Goal: Task Accomplishment & Management: Manage account settings

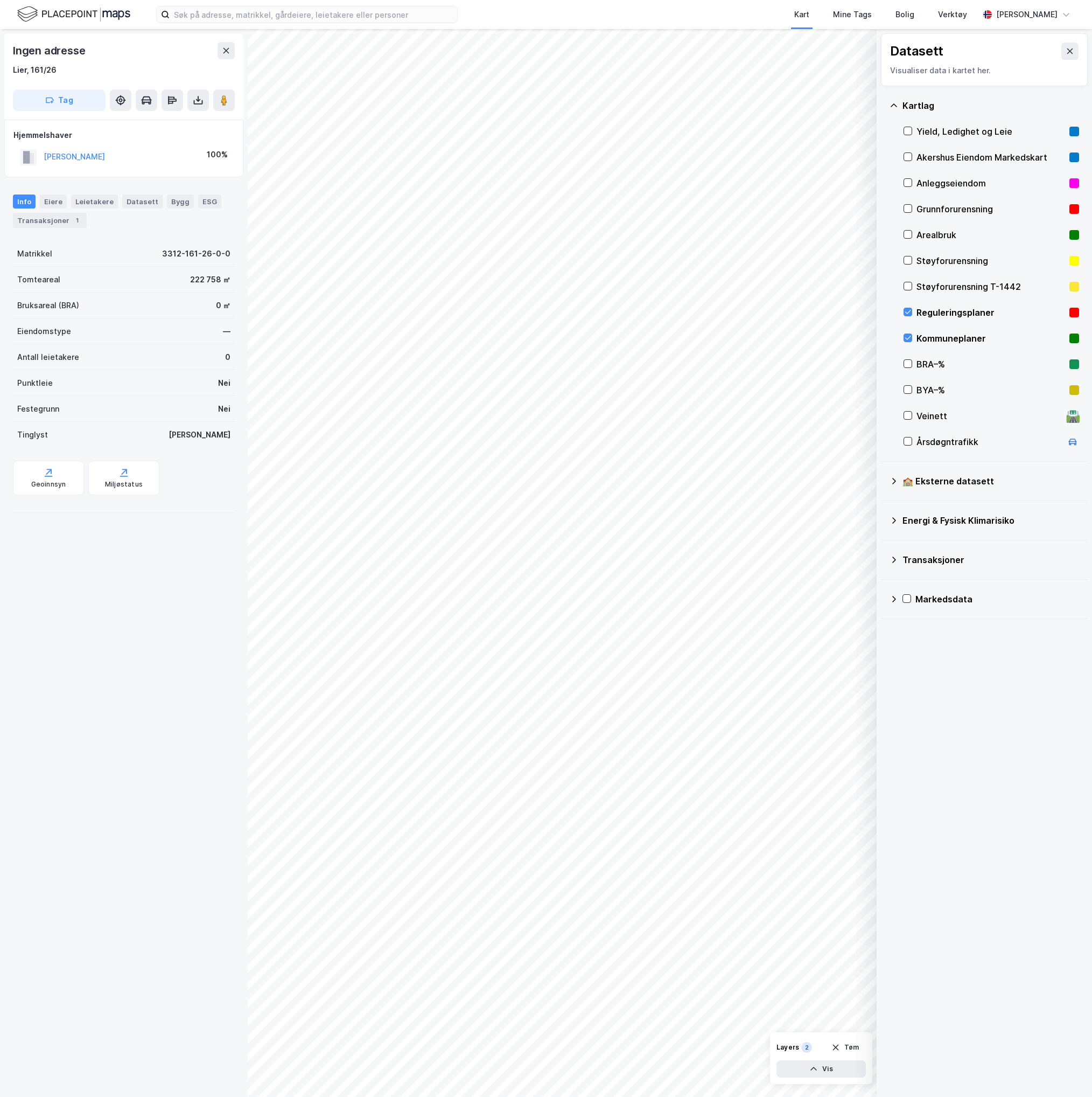
click at [1068, 54] on icon at bounding box center [1070, 51] width 6 height 5
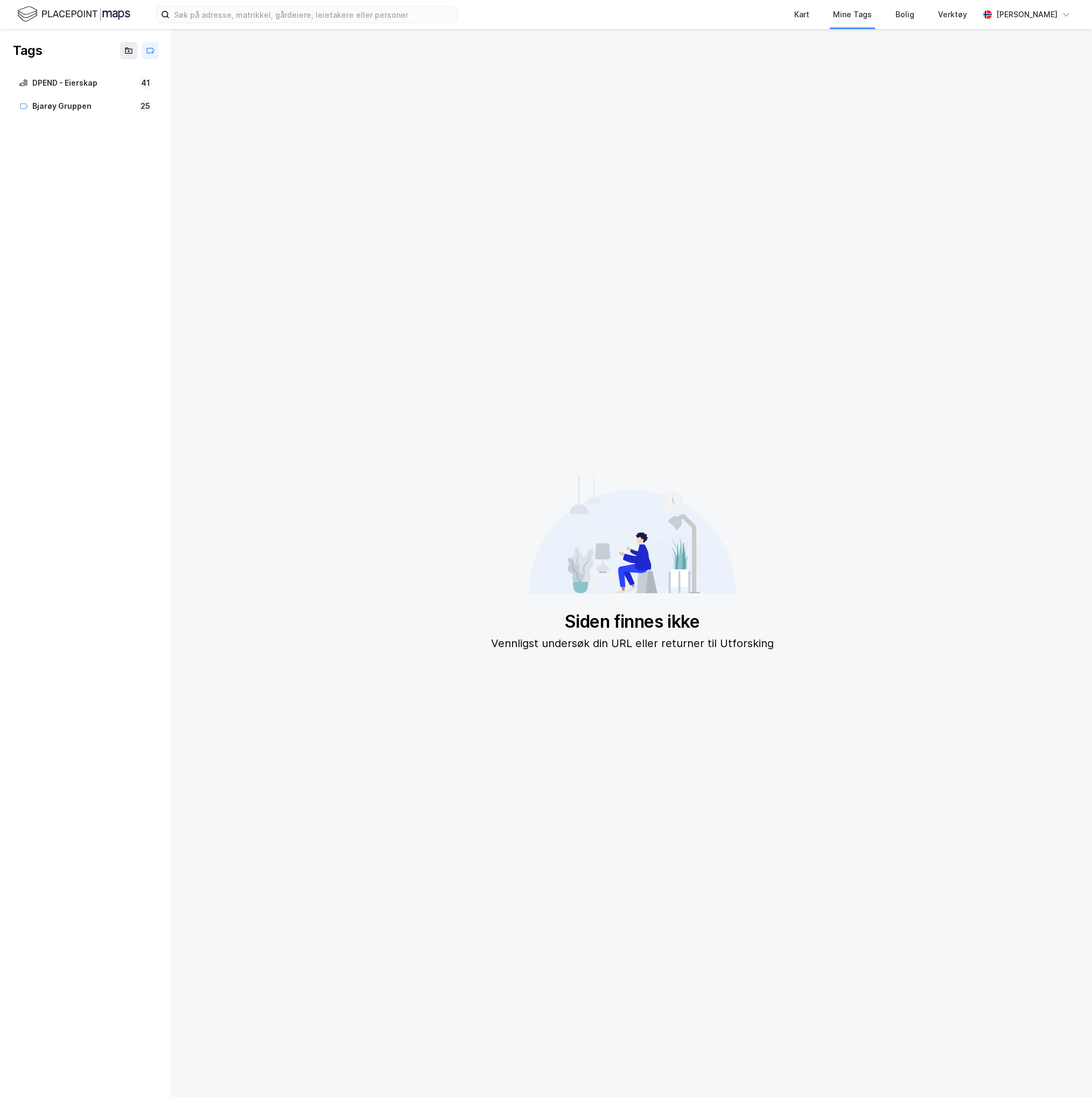
click at [77, 7] on img at bounding box center [73, 14] width 113 height 19
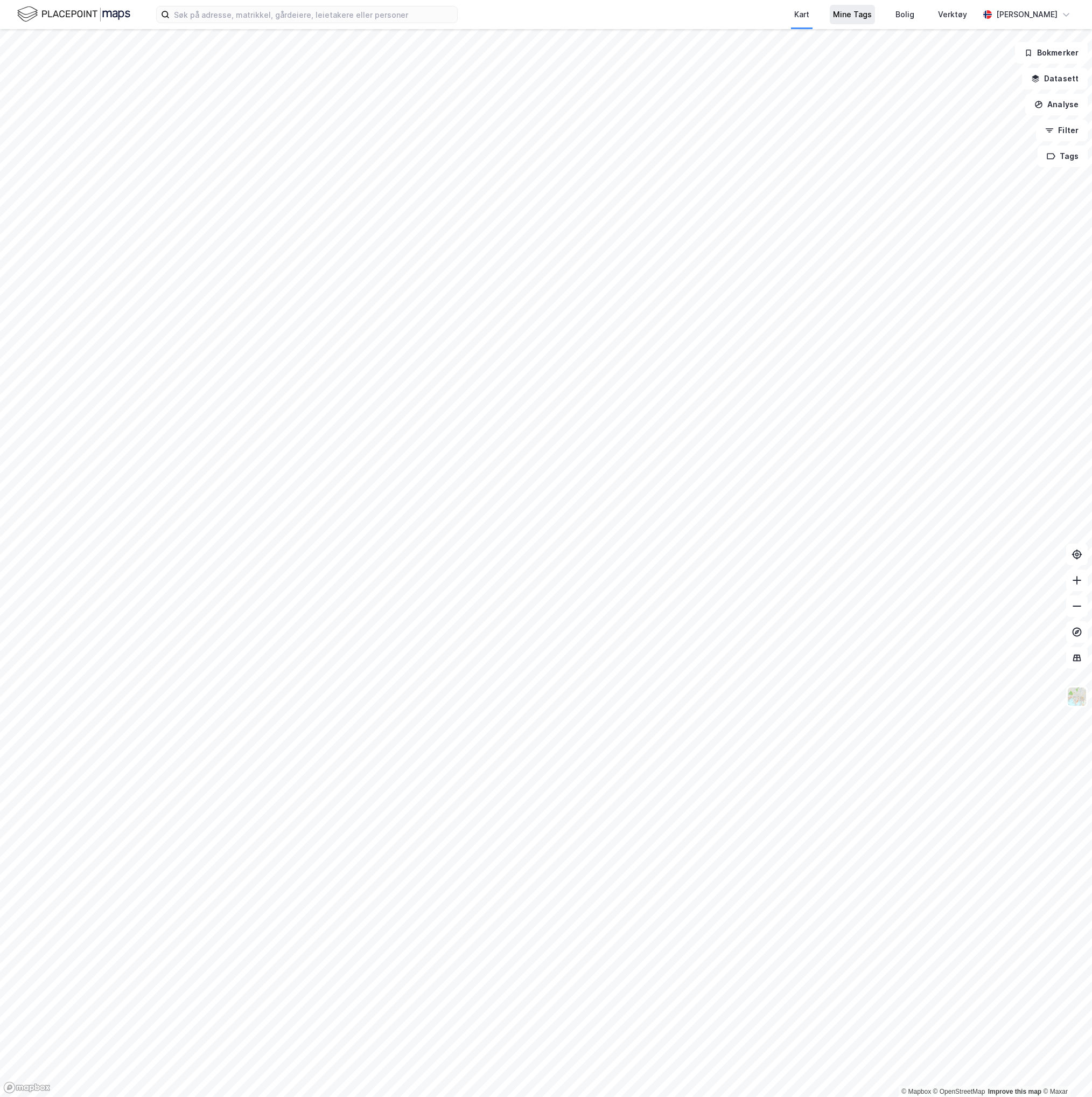
click at [852, 17] on div "Mine Tags" at bounding box center [853, 14] width 39 height 13
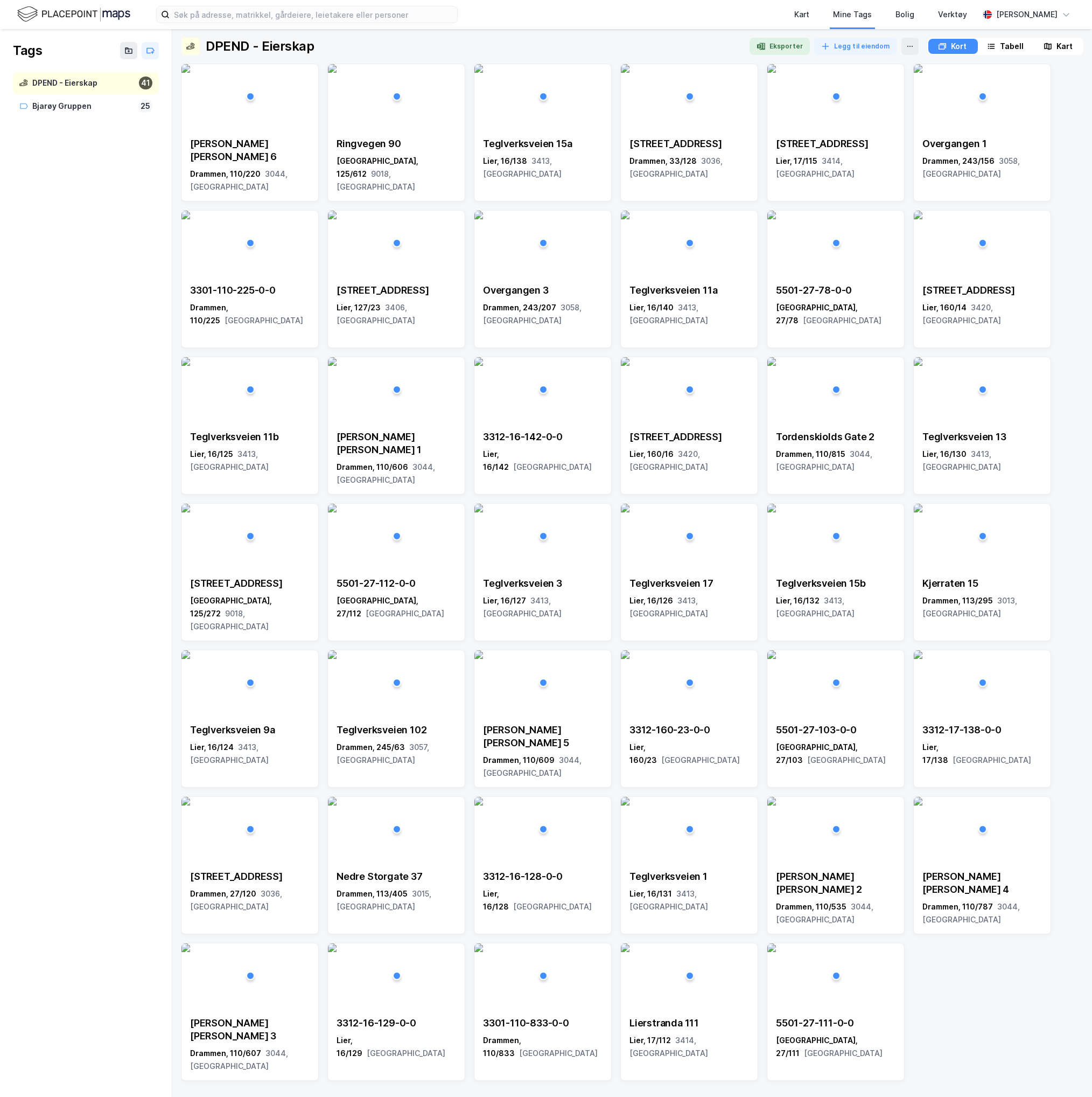
click at [90, 87] on div "DPEND - Eierskap" at bounding box center [84, 84] width 102 height 14
drag, startPoint x: 128, startPoint y: 109, endPoint x: 84, endPoint y: 187, distance: 89.6
click at [85, 187] on div "Tags DPEND - Eierskap 41 Bjarøy Gruppen 25" at bounding box center [86, 563] width 172 height 1068
click at [74, 110] on div "Bjarøy Gruppen" at bounding box center [83, 106] width 102 height 14
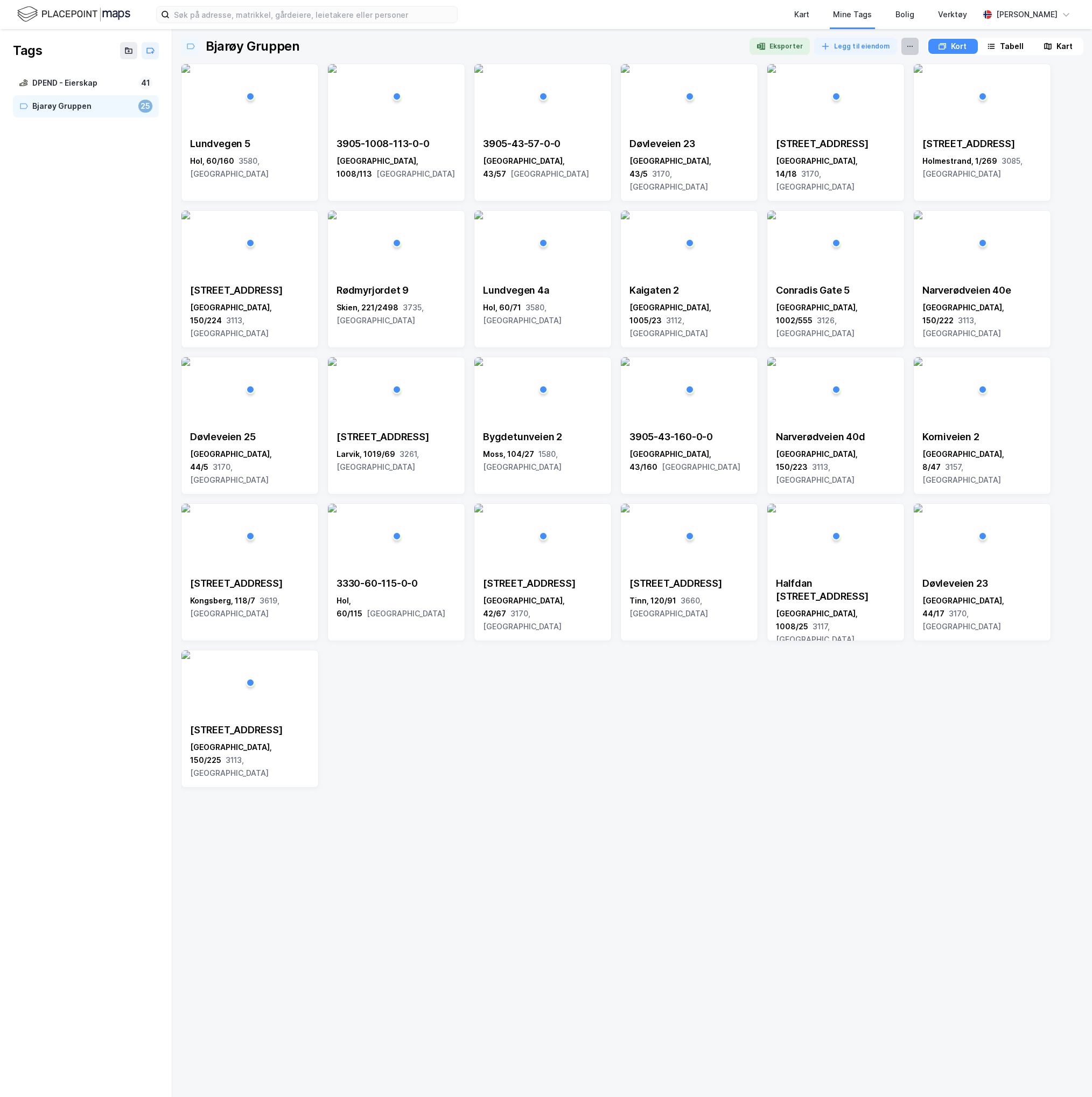
click at [911, 52] on button at bounding box center [910, 46] width 17 height 17
click at [880, 71] on div "Fjerne Tag" at bounding box center [865, 65] width 107 height 17
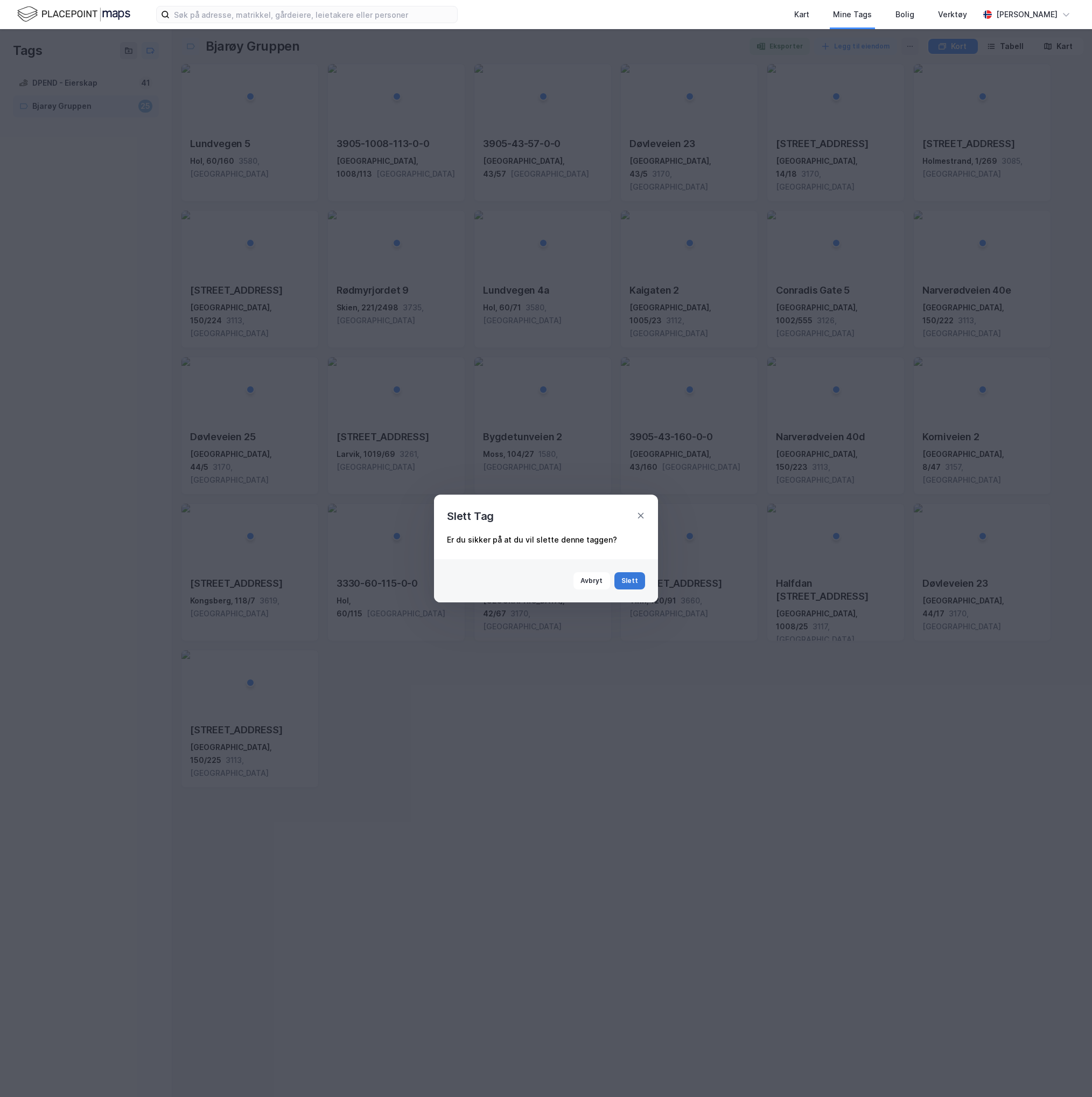
click at [624, 579] on button "Slett" at bounding box center [630, 581] width 31 height 17
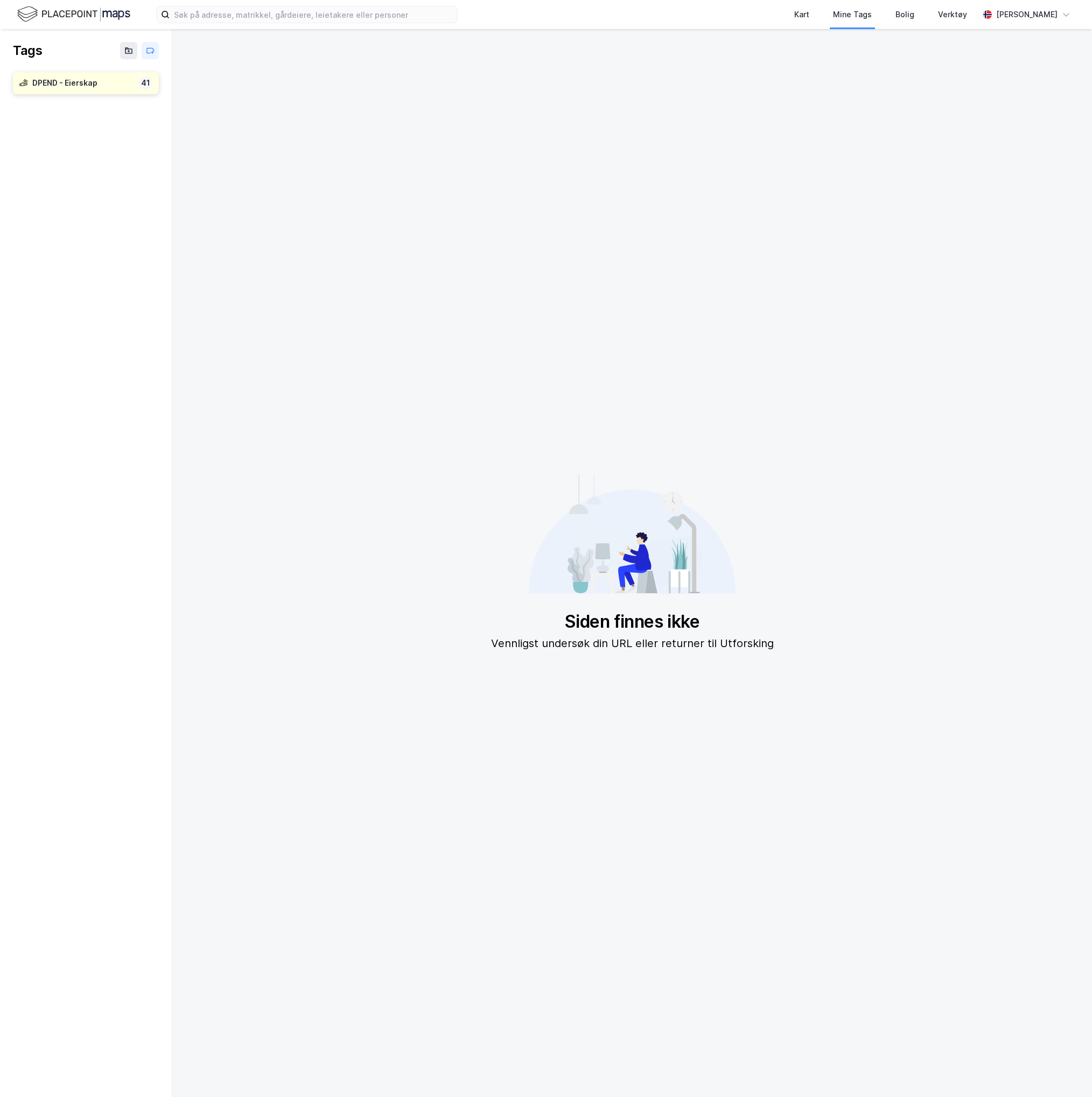
click at [93, 87] on div "DPEND - Eierskap" at bounding box center [84, 84] width 102 height 14
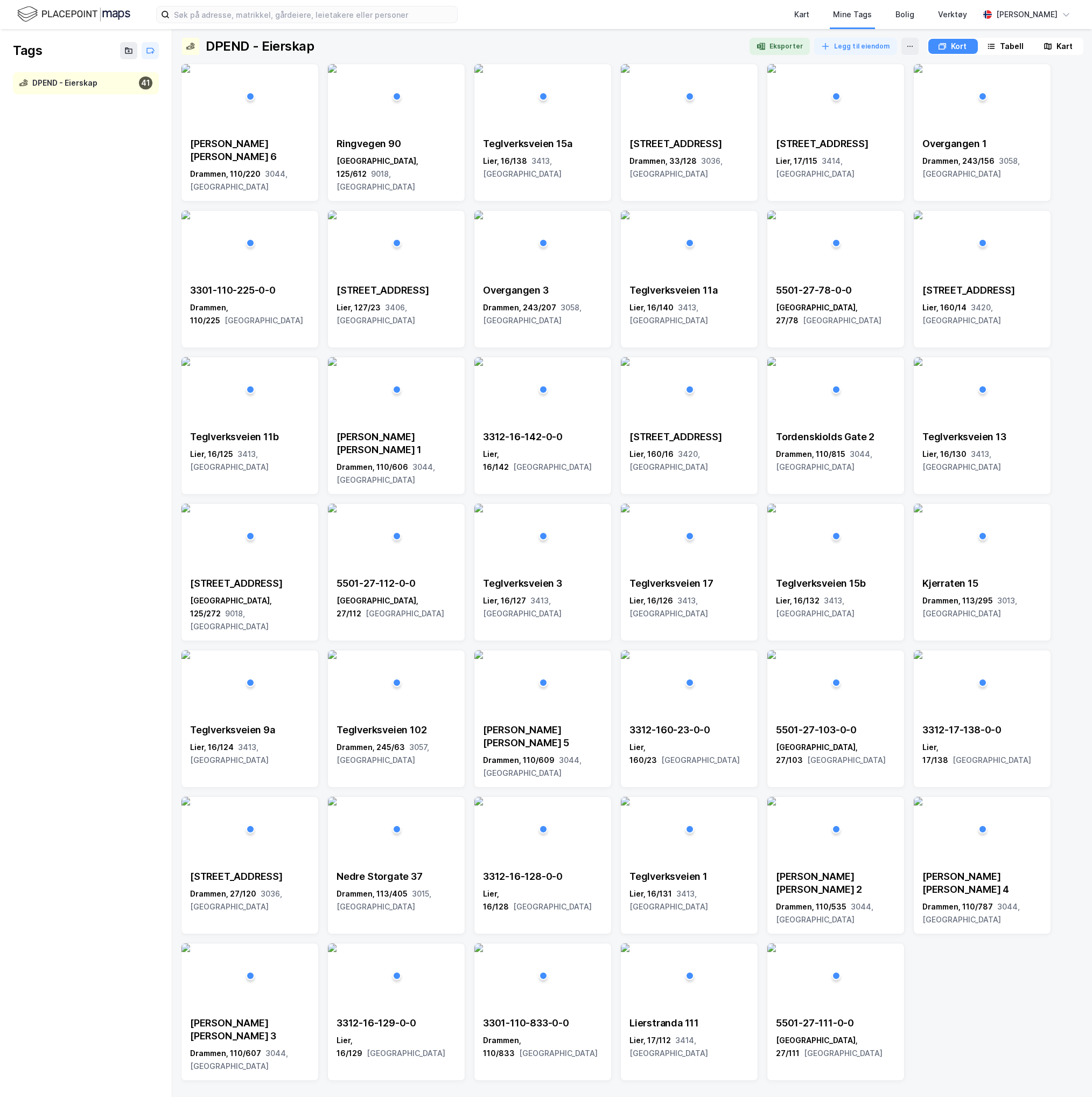
drag, startPoint x: 515, startPoint y: 567, endPoint x: 90, endPoint y: 434, distance: 445.3
click at [90, 434] on div "Tags DPEND - Eierskap 41" at bounding box center [86, 563] width 172 height 1068
